Goal: Ask a question

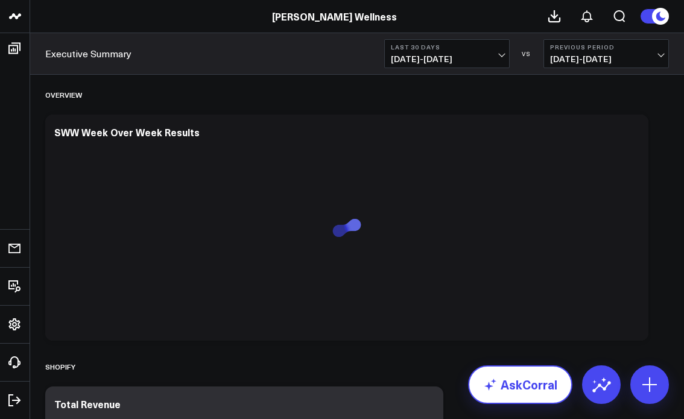
click at [506, 384] on link "AskCorral" at bounding box center [520, 384] width 104 height 39
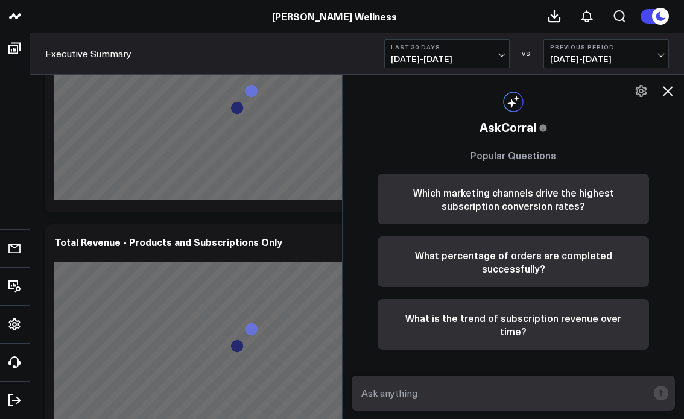
scroll to position [407, 0]
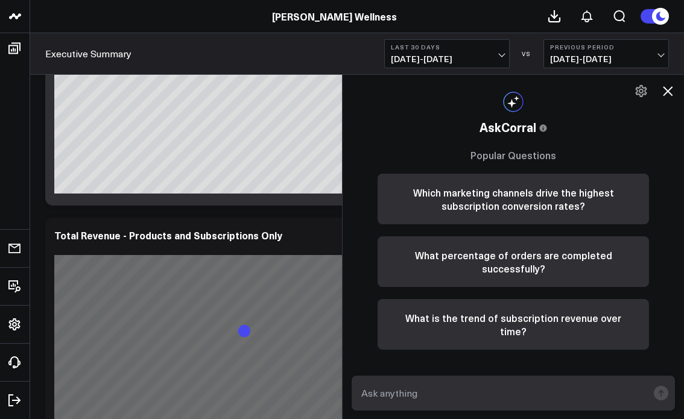
click at [506, 384] on textarea at bounding box center [502, 393] width 289 height 22
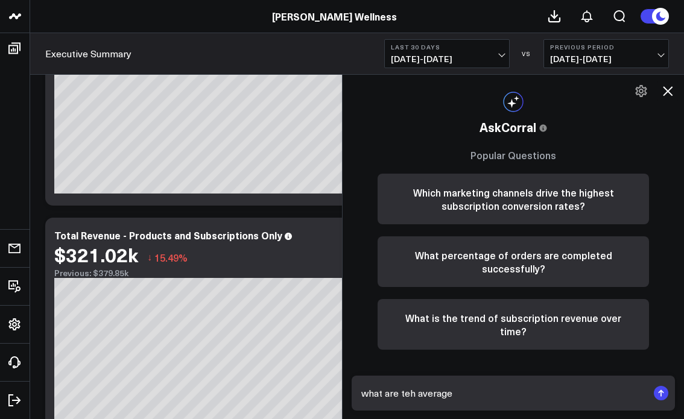
click at [454, 393] on textarea "what are teh average" at bounding box center [502, 393] width 289 height 22
click at [359, 395] on textarea "what are teh average" at bounding box center [502, 393] width 289 height 22
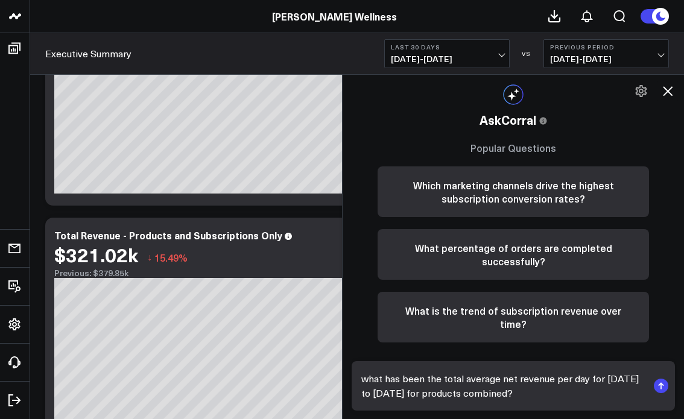
type textarea "what has been the total average net revenue per day for [DATE] to [DATE] for pr…"
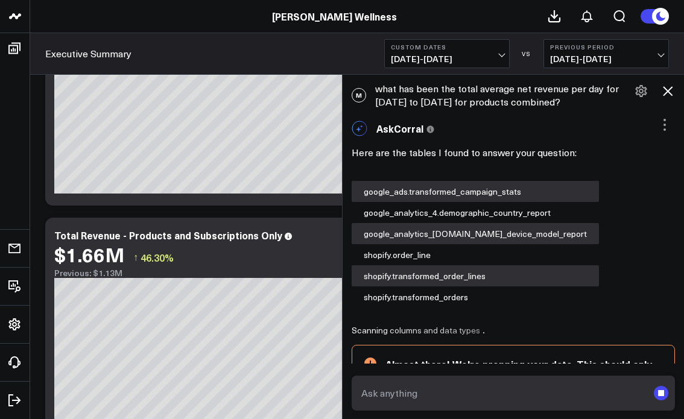
scroll to position [86, 0]
